Goal: Task Accomplishment & Management: Use online tool/utility

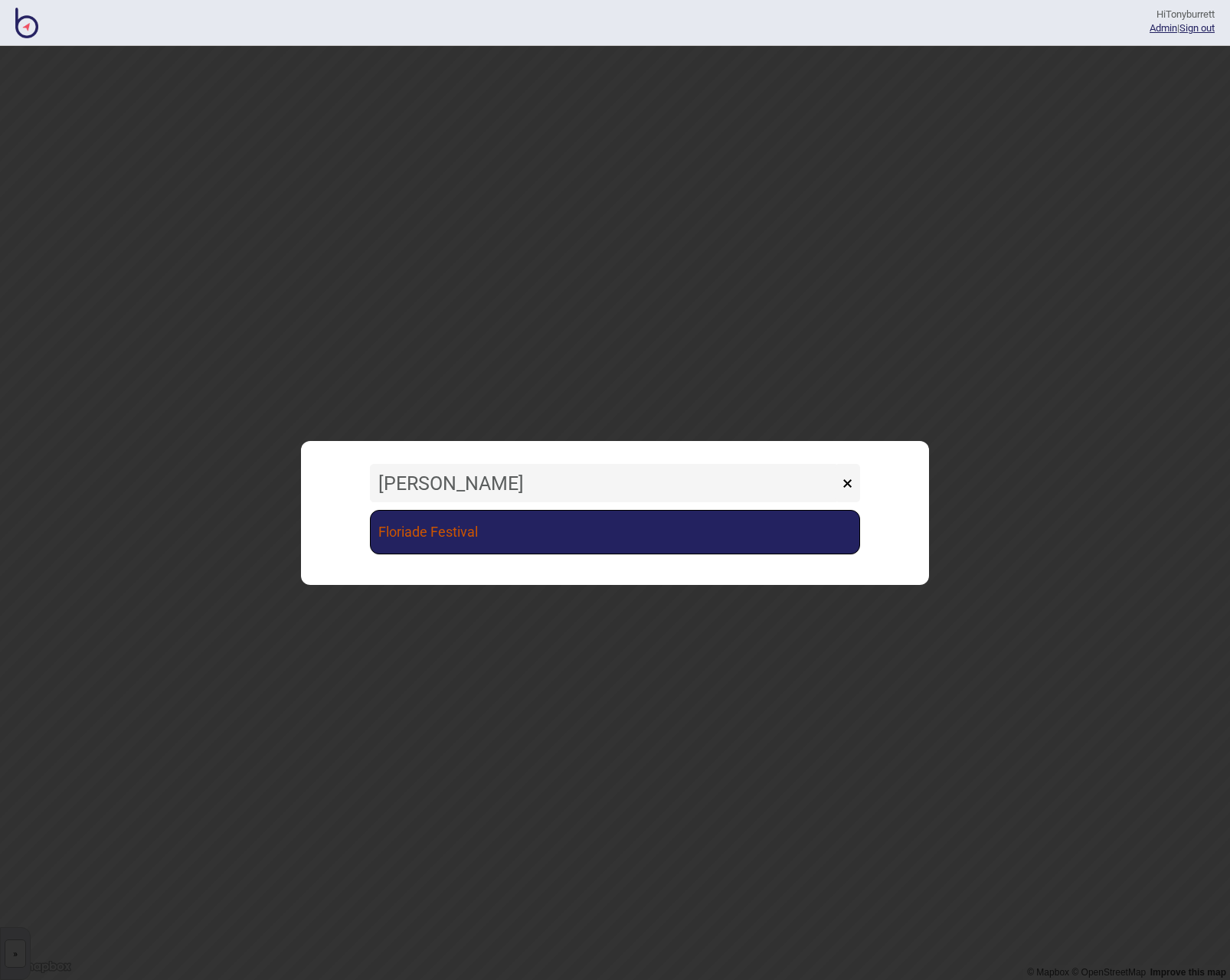
type input "[PERSON_NAME]"
click at [472, 543] on link "Floriade Festival" at bounding box center [615, 532] width 490 height 44
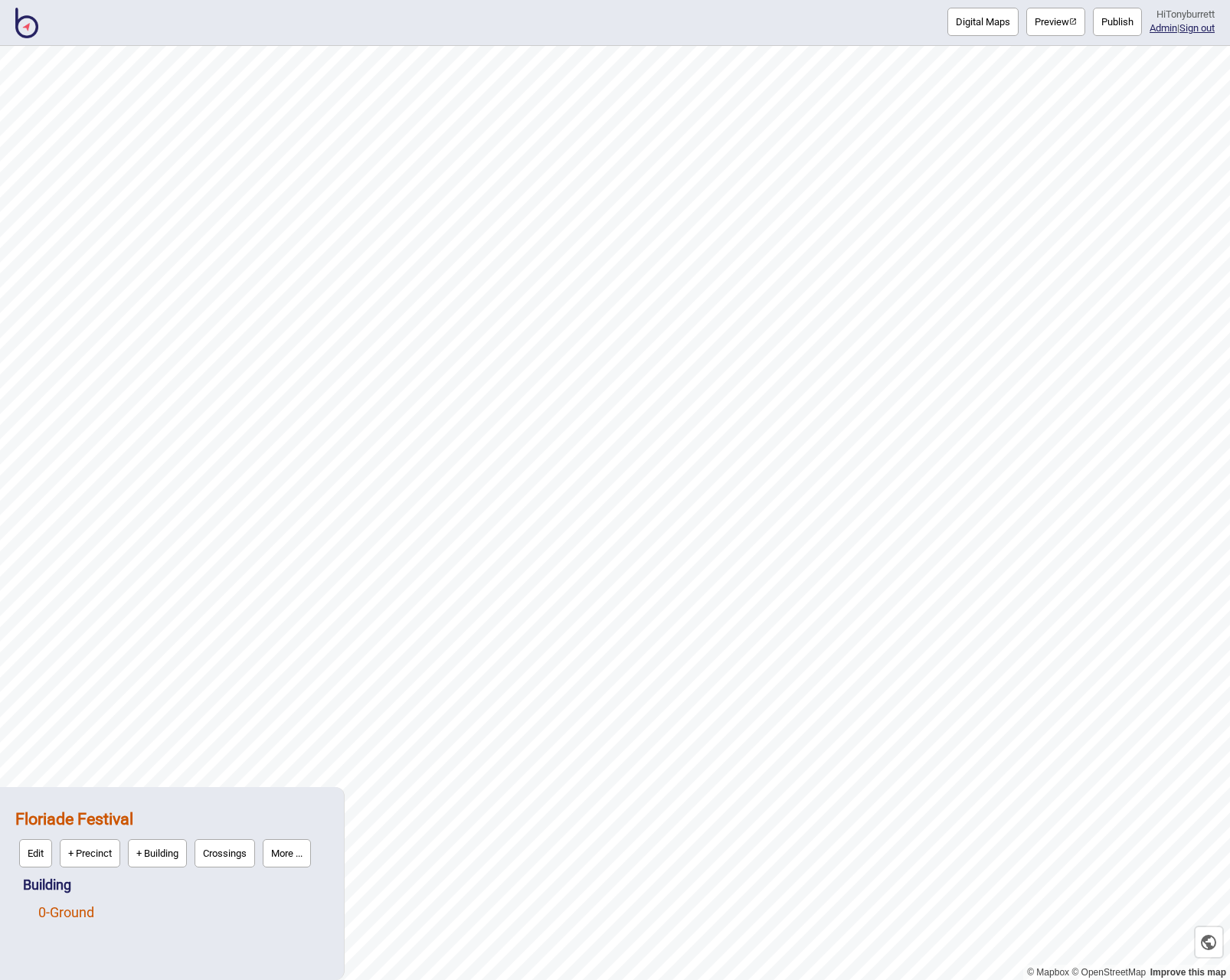
click at [65, 912] on link "0 - Ground" at bounding box center [66, 912] width 56 height 16
click at [57, 912] on button "Edit" at bounding box center [59, 908] width 33 height 29
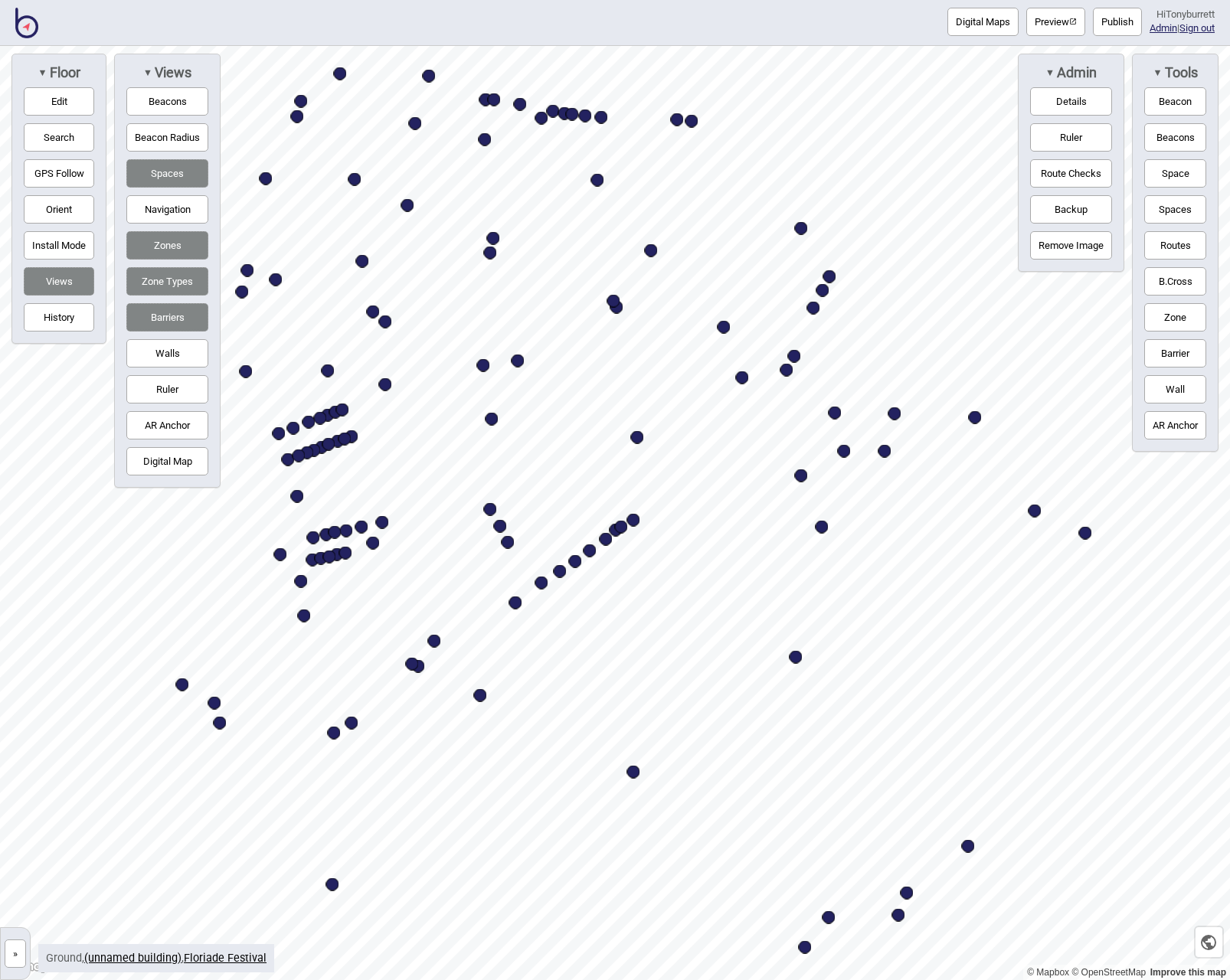
click at [157, 465] on button "Digital Map" at bounding box center [167, 461] width 82 height 29
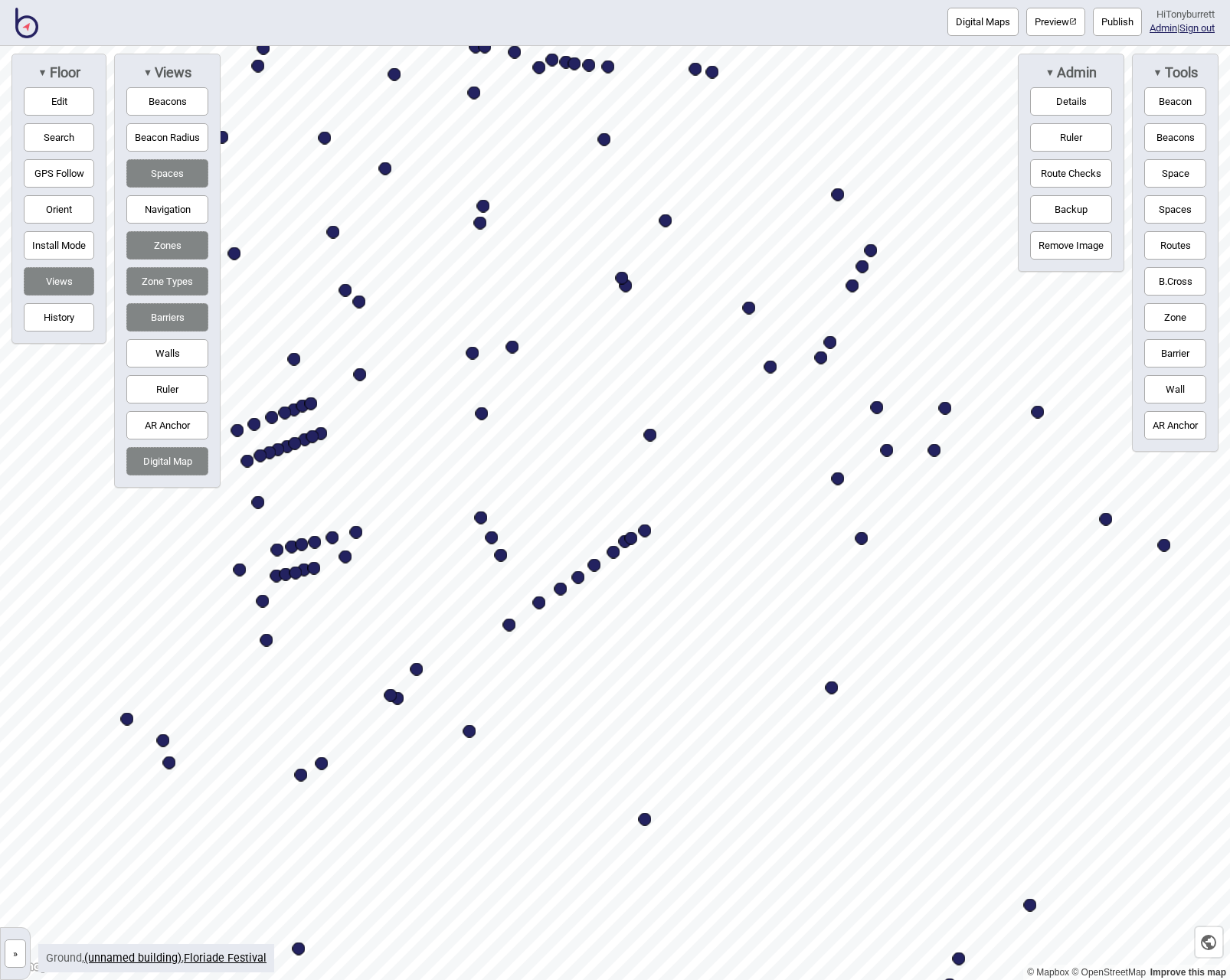
click at [139, 311] on button "Barriers" at bounding box center [167, 317] width 82 height 29
click at [153, 239] on button "Zones" at bounding box center [167, 245] width 82 height 29
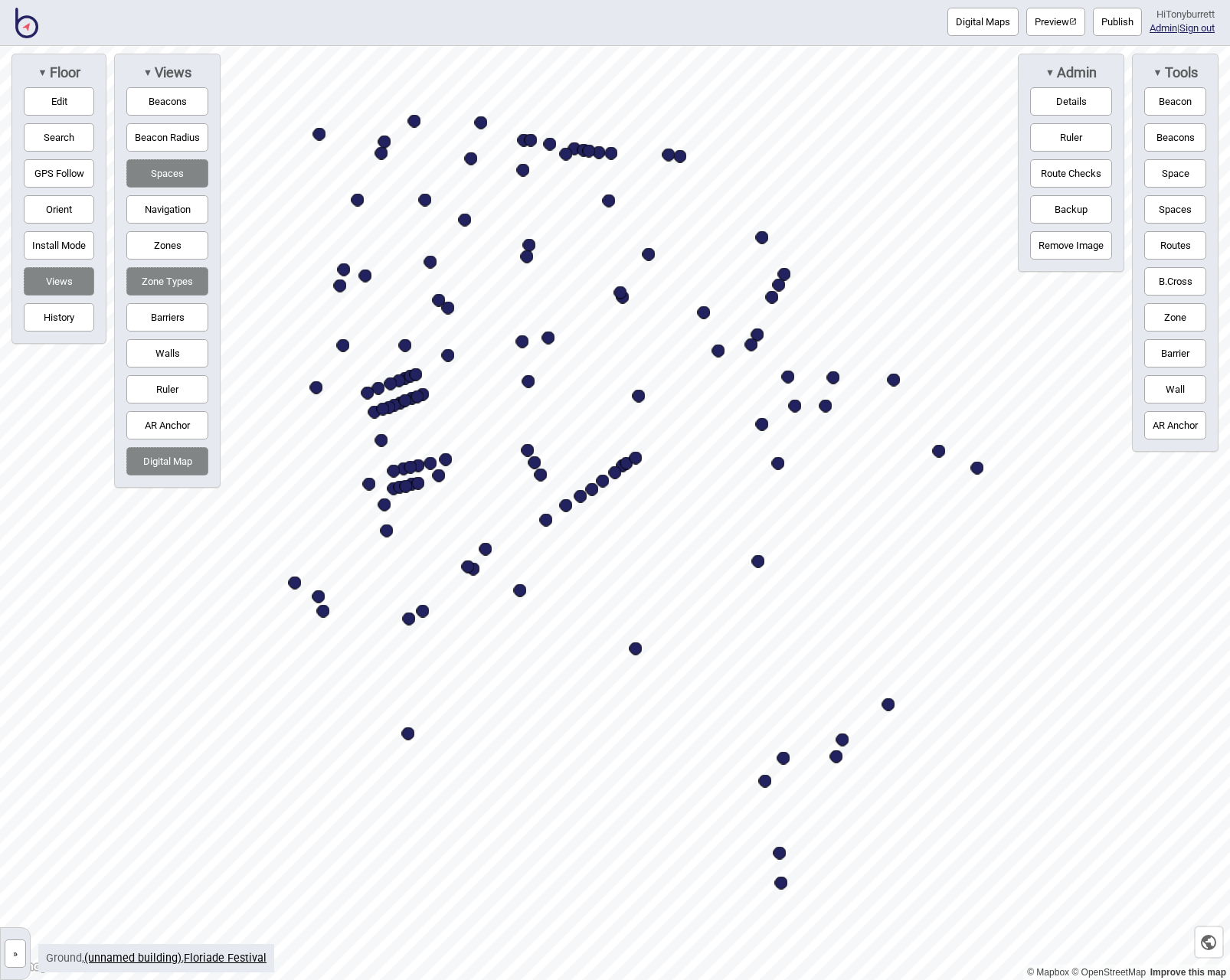
click at [158, 211] on button "Navigation" at bounding box center [167, 209] width 82 height 29
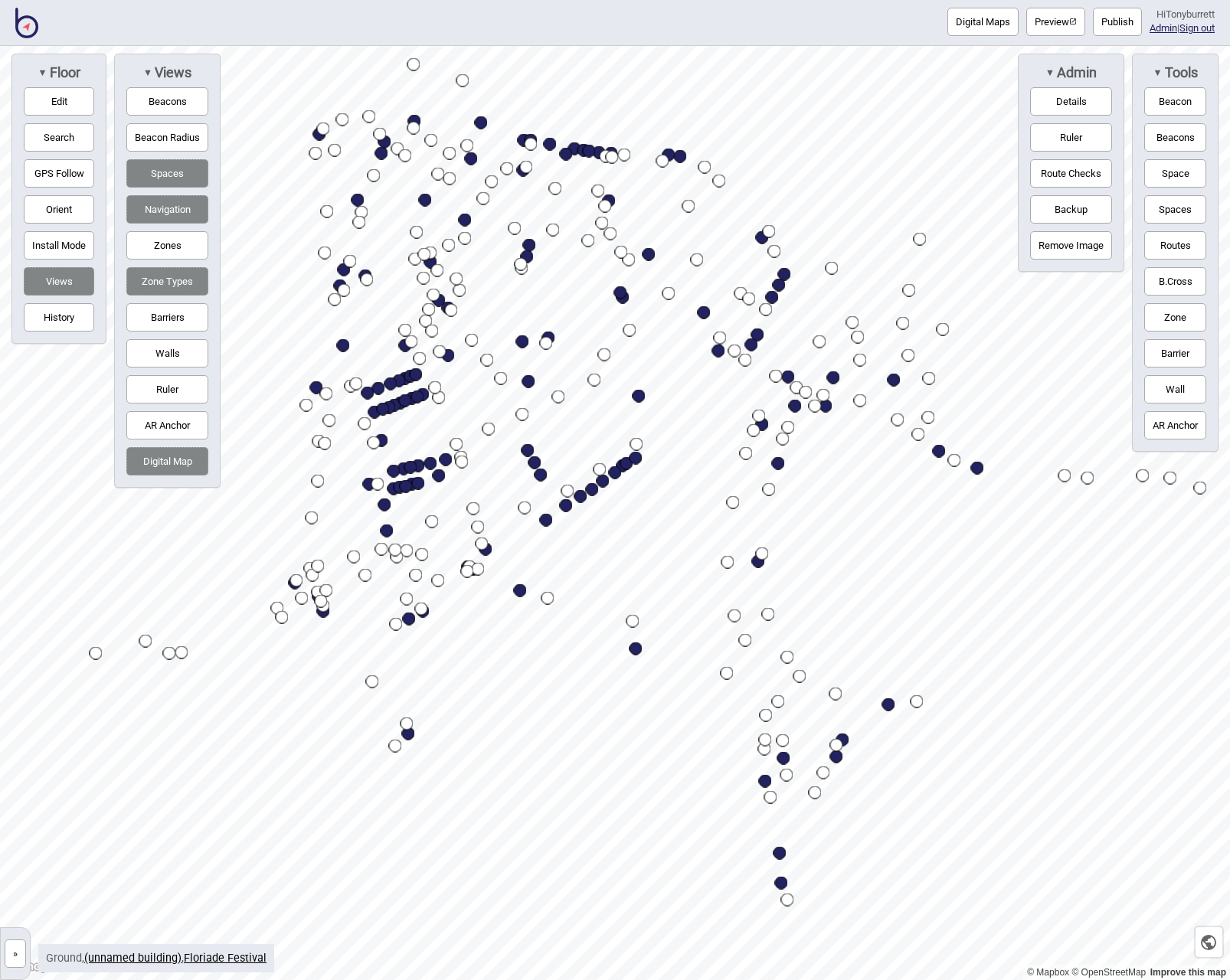
click at [158, 211] on button "Navigation" at bounding box center [167, 209] width 82 height 29
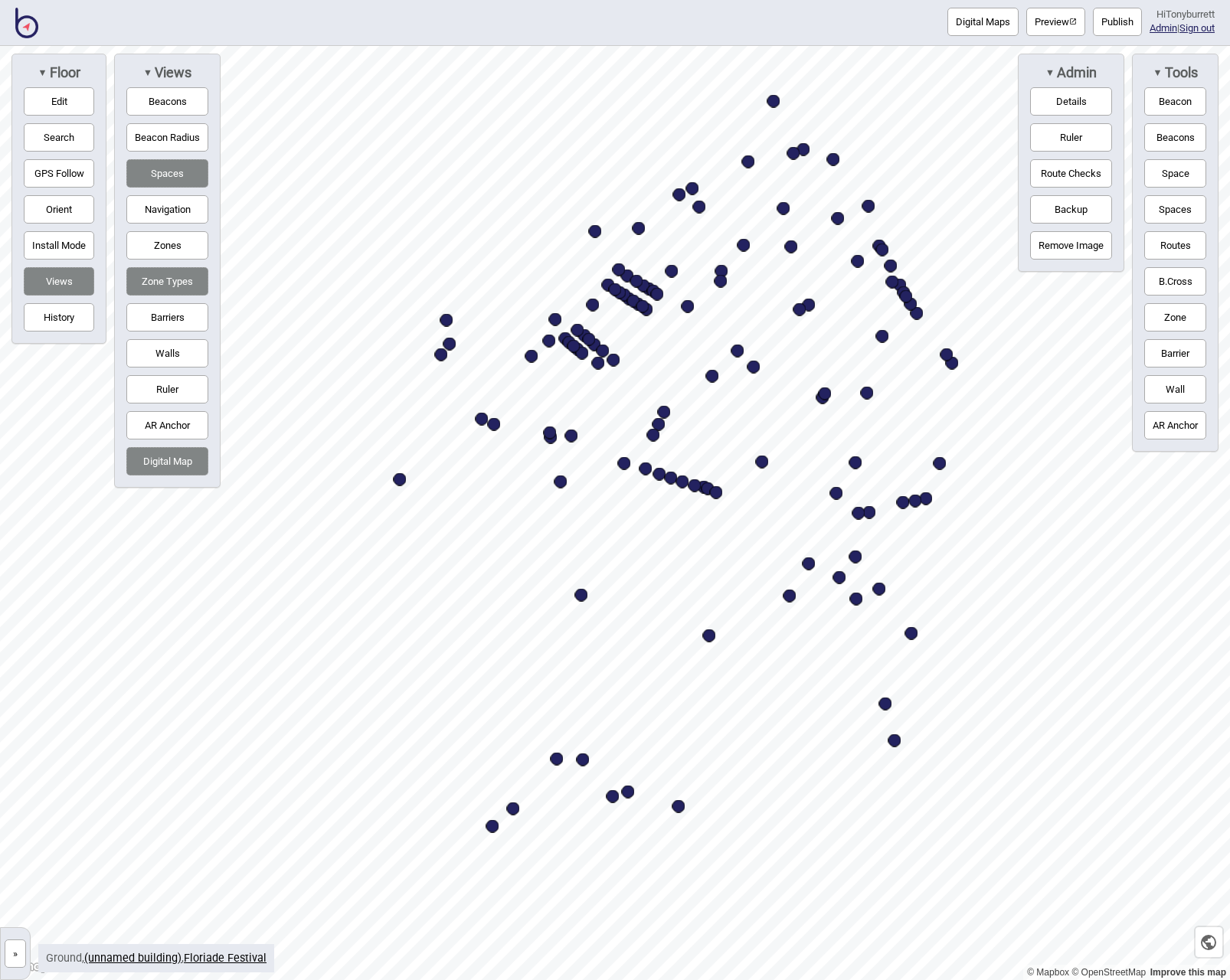
click at [176, 455] on button "Digital Map" at bounding box center [167, 461] width 82 height 29
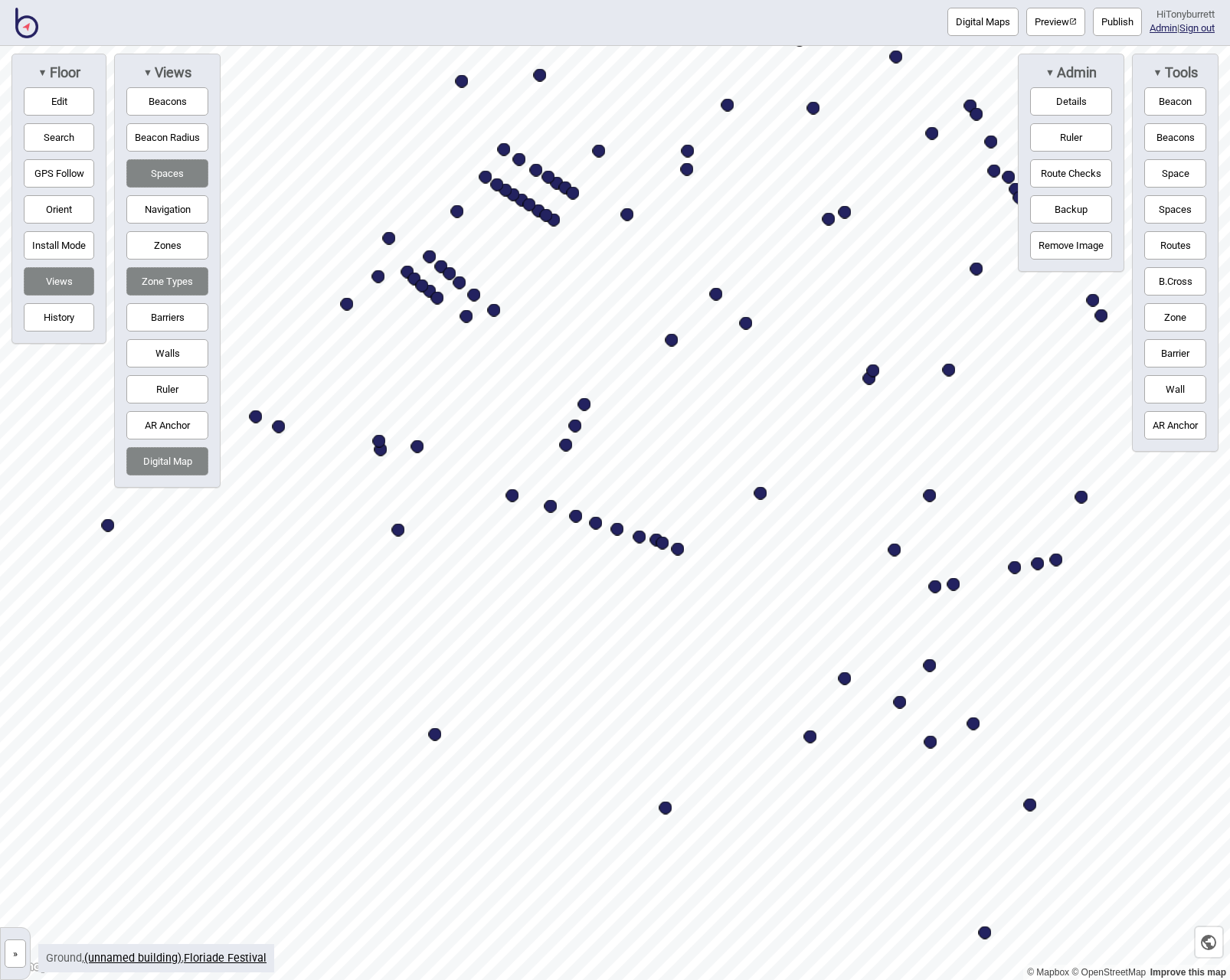
click at [971, 22] on button "Digital Maps" at bounding box center [983, 21] width 71 height 29
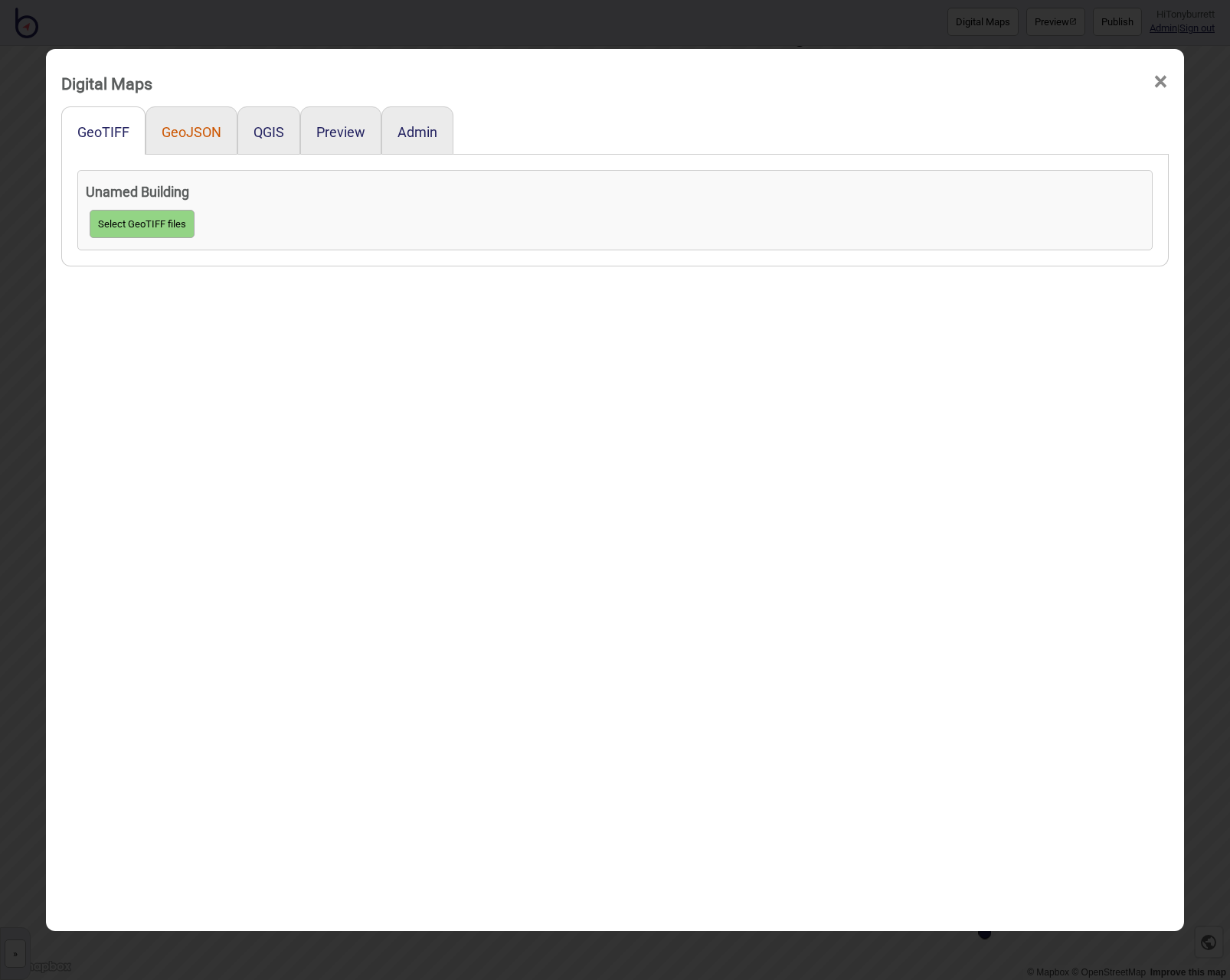
click at [184, 130] on button "GeoJSON" at bounding box center [191, 132] width 60 height 16
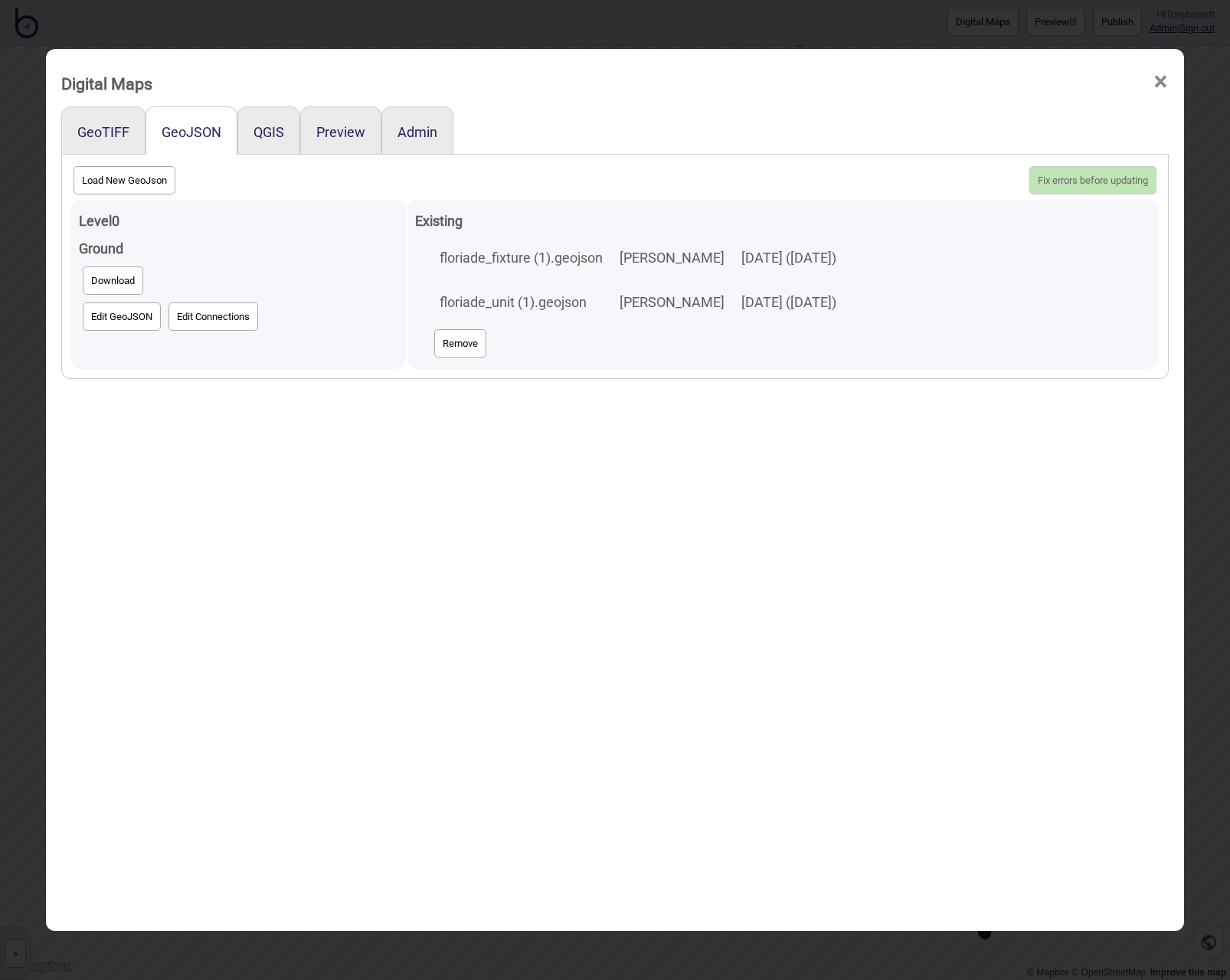
click at [110, 313] on button "Edit GeoJSON" at bounding box center [121, 317] width 78 height 29
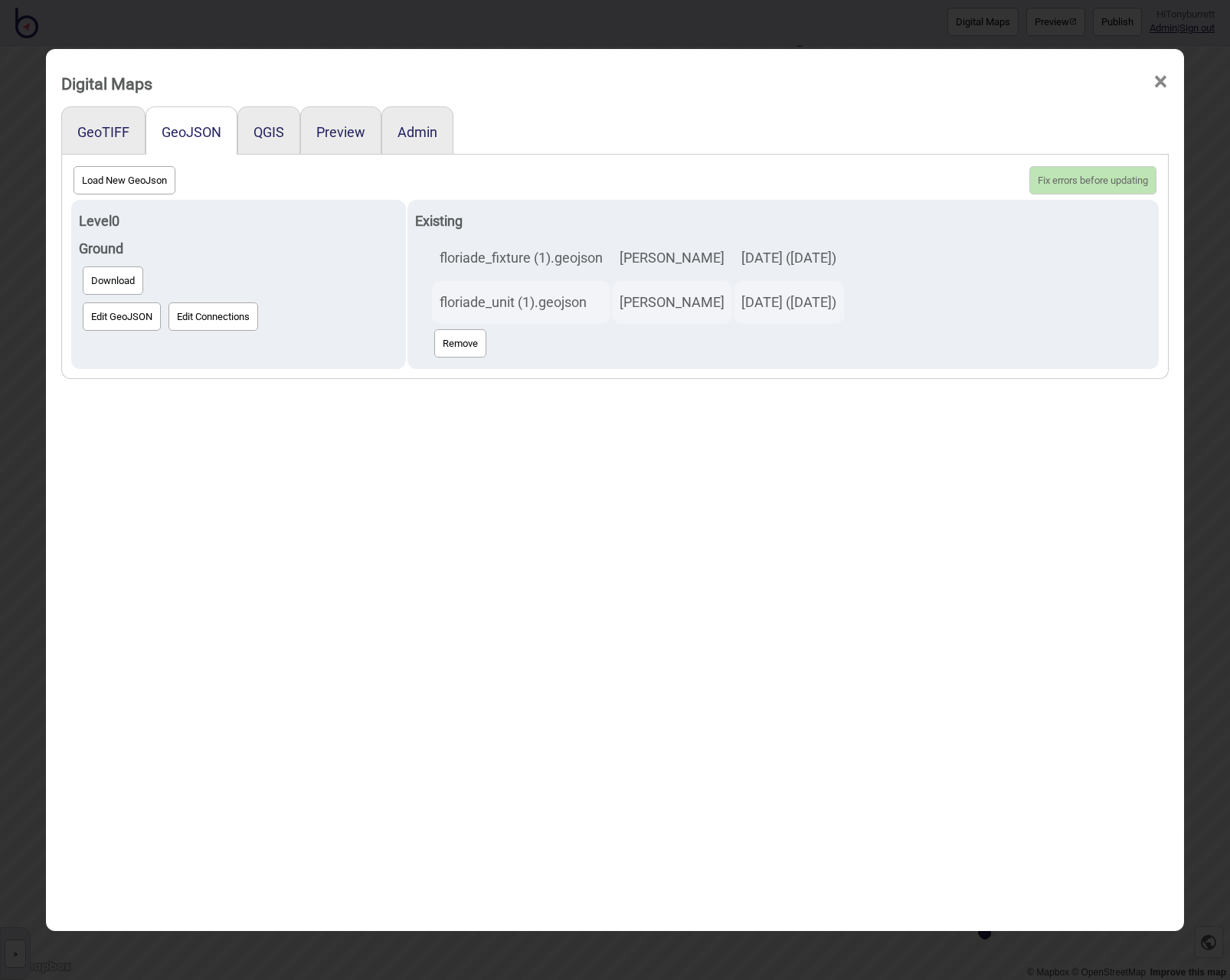
click at [1157, 81] on span "×" at bounding box center [1160, 82] width 16 height 51
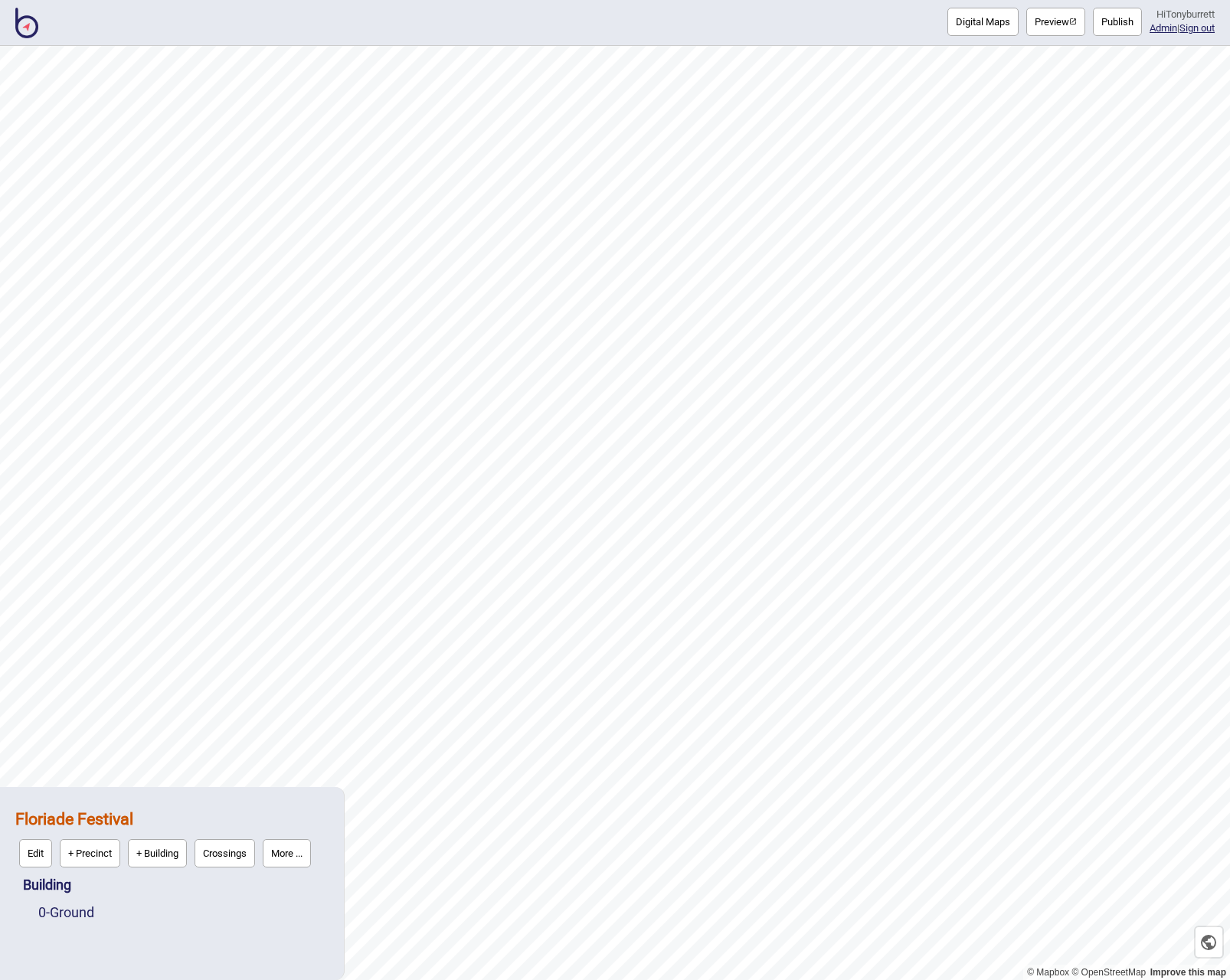
click at [1057, 21] on button "Preview" at bounding box center [1055, 21] width 59 height 29
